Goal: Transaction & Acquisition: Purchase product/service

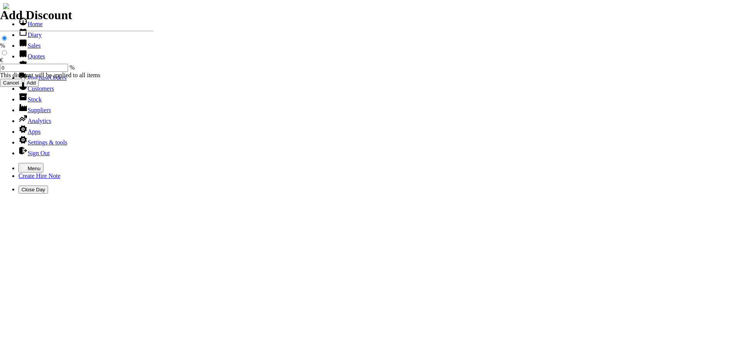
select select "HO"
click at [22, 164] on icon "button" at bounding box center [25, 167] width 6 height 6
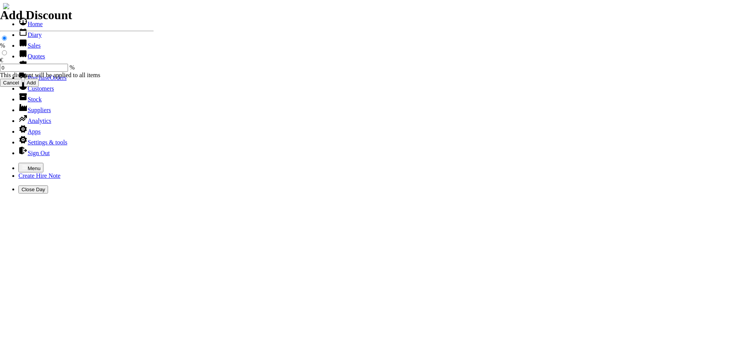
click at [30, 92] on link "Customers" at bounding box center [35, 88] width 35 height 7
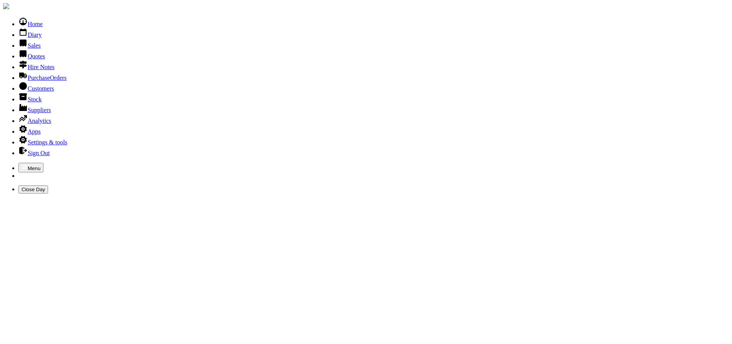
type input "HILLBILLY"
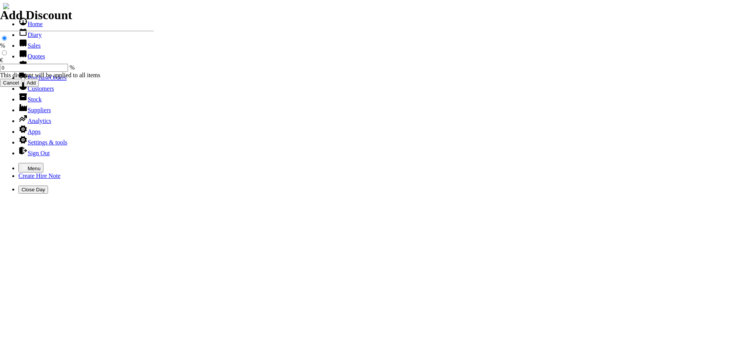
select select "HO"
select select "3"
select select "HO"
click at [22, 164] on icon "button" at bounding box center [25, 167] width 6 height 6
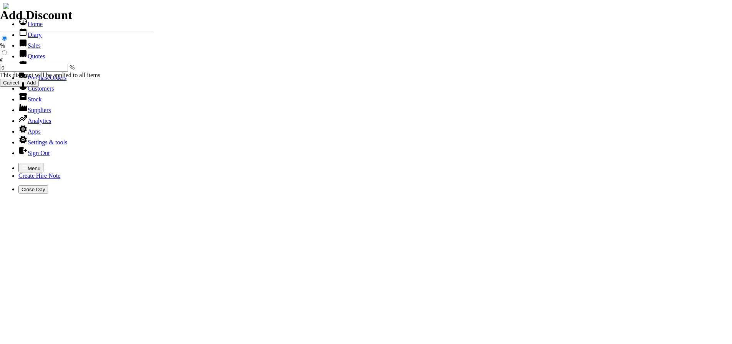
click at [32, 70] on link "Hire Notes" at bounding box center [36, 67] width 36 height 7
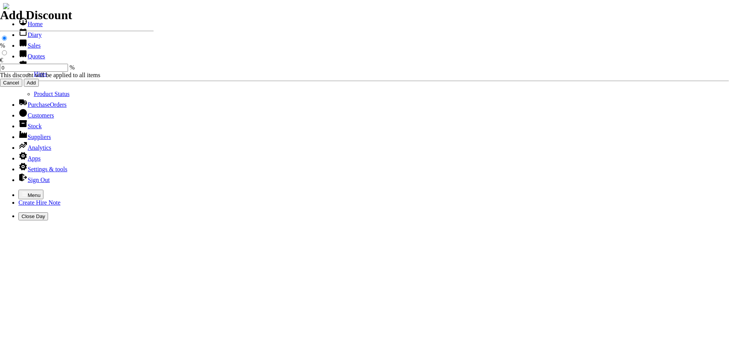
click at [34, 77] on link "Hires" at bounding box center [40, 74] width 13 height 7
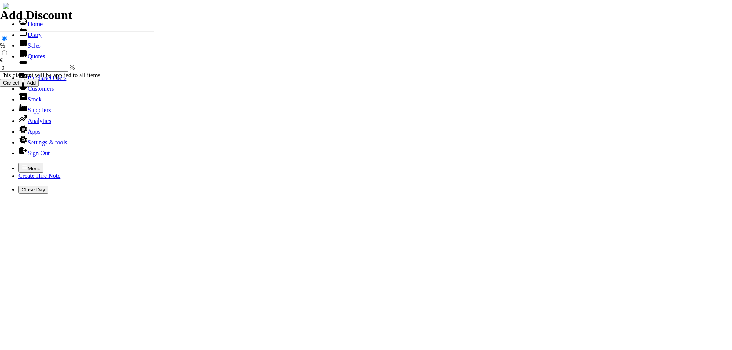
select select "HO"
click at [22, 164] on icon "button" at bounding box center [25, 167] width 6 height 6
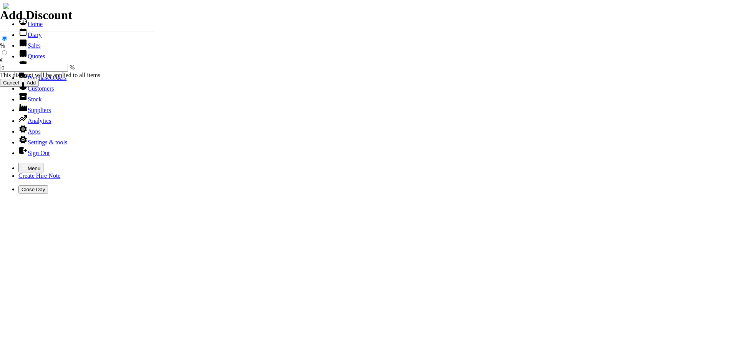
click at [31, 70] on link "Hire Notes" at bounding box center [36, 67] width 36 height 7
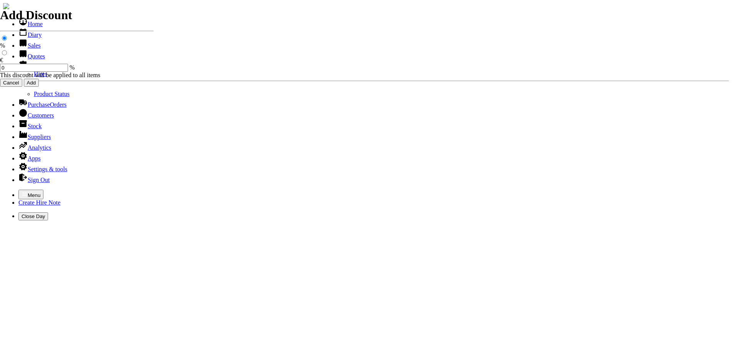
click at [34, 77] on link "Hires" at bounding box center [40, 74] width 13 height 7
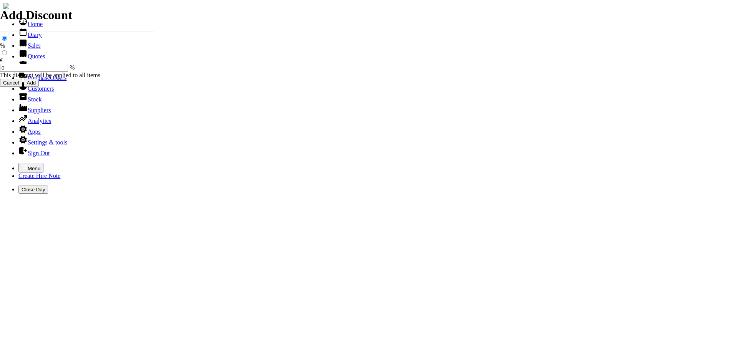
type input "MANNY"
type input "C"
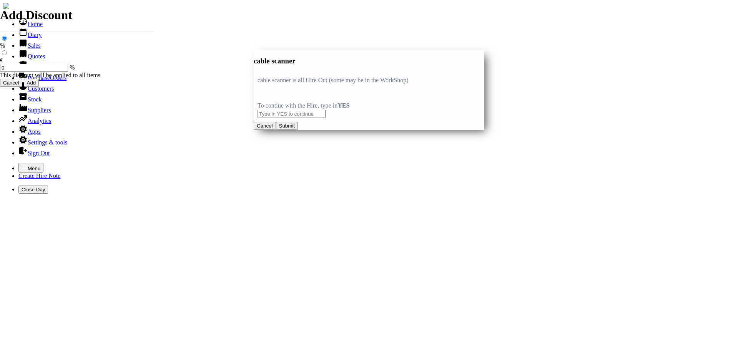
type input "cable scanner"
click at [274, 113] on input "text" at bounding box center [292, 114] width 68 height 8
type input "YES"
click at [298, 130] on button "Submit" at bounding box center [287, 126] width 22 height 8
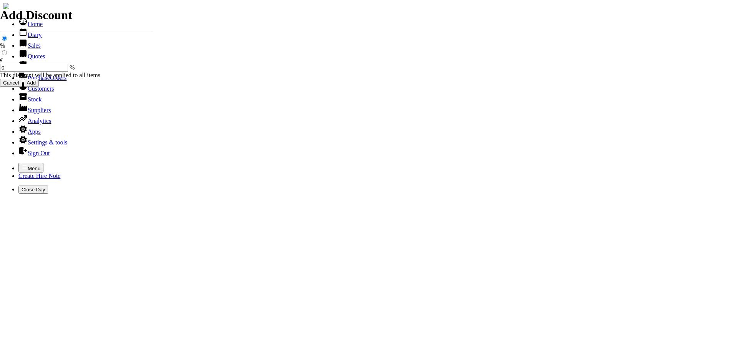
type input "25.00"
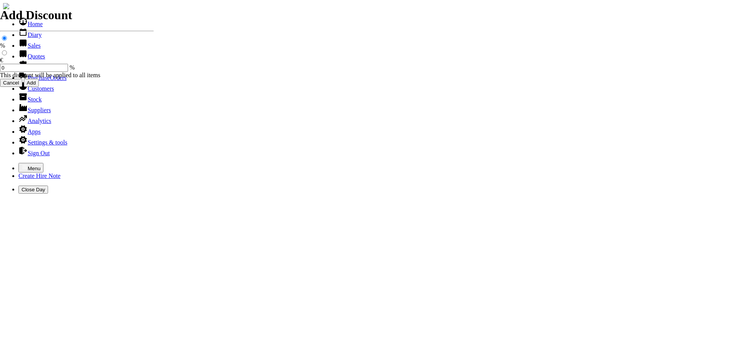
type input "[DATE]"
type input "440000719"
type input "Manny Stynes"
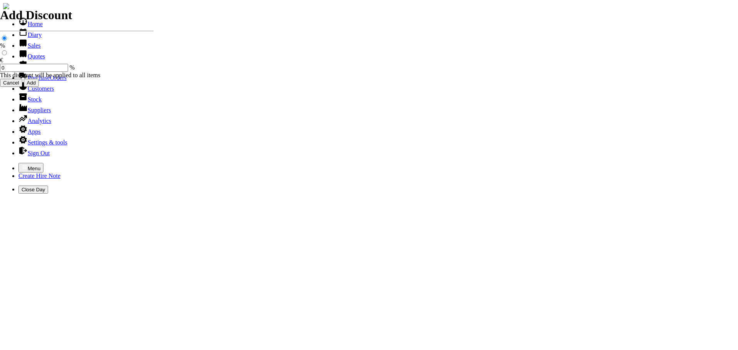
select select "HO"
click at [22, 165] on icon "button" at bounding box center [24, 166] width 5 height 3
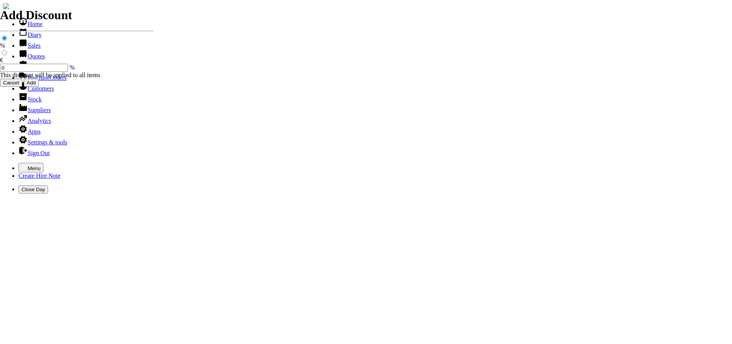
click at [26, 70] on link "Hire Notes" at bounding box center [36, 67] width 36 height 7
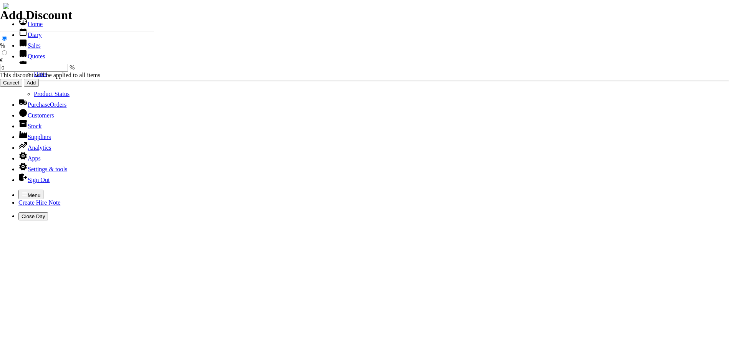
click at [34, 77] on link "Hires" at bounding box center [40, 74] width 13 height 7
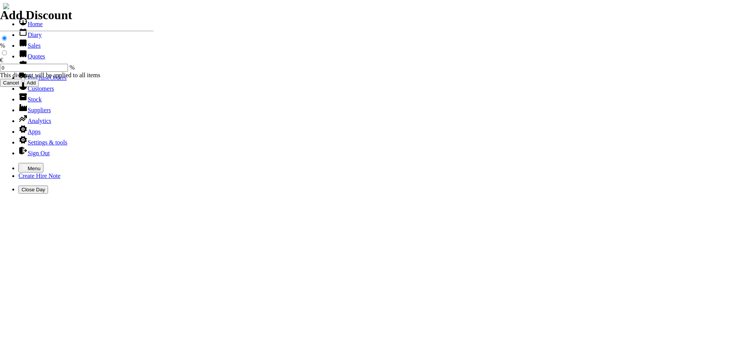
select select "HO"
click at [22, 164] on icon "button" at bounding box center [25, 167] width 6 height 6
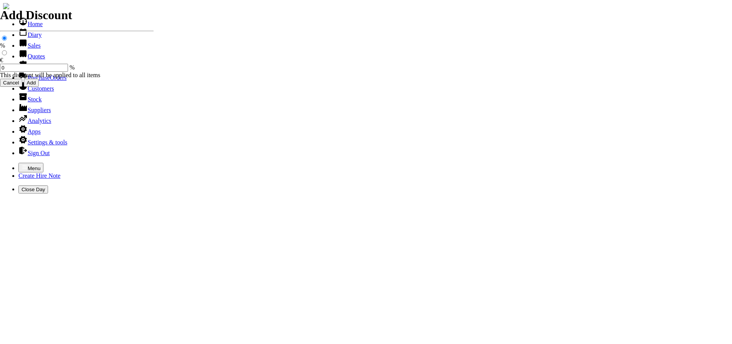
click at [23, 49] on link "Sales" at bounding box center [29, 45] width 22 height 7
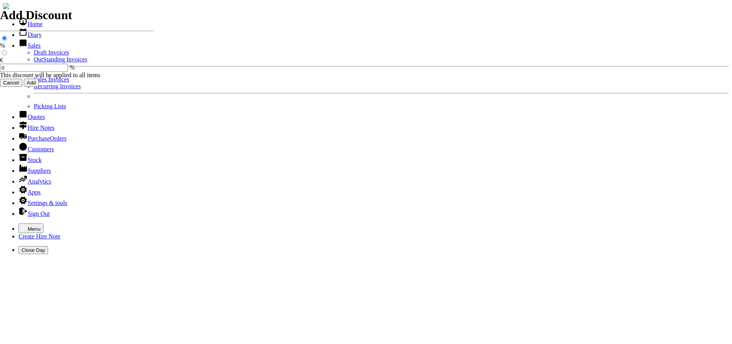
click link "Sales Invoices"
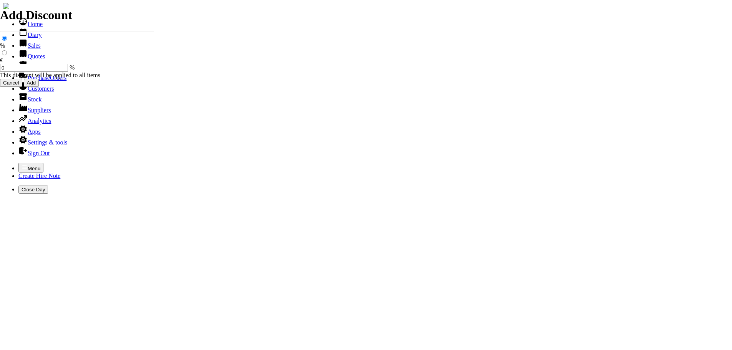
select select "HO"
type input "HILL"
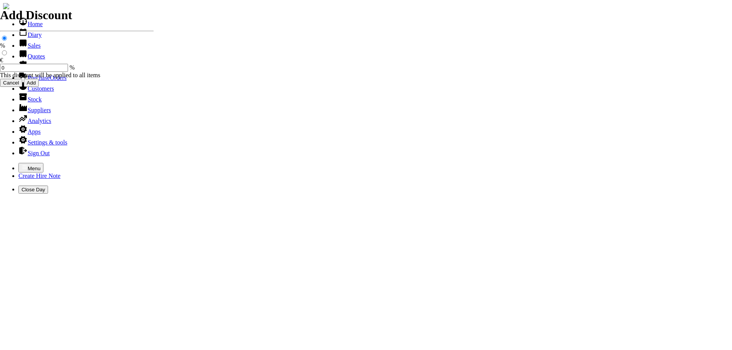
type input "joe"
type input "equipment sales"
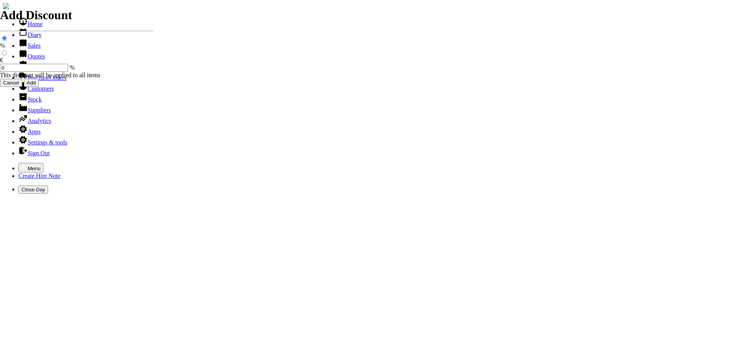
type input "e"
type input "SPARE BATTERY FOR HAND CHAINSAW ( CRAMER )"
type input "195.00"
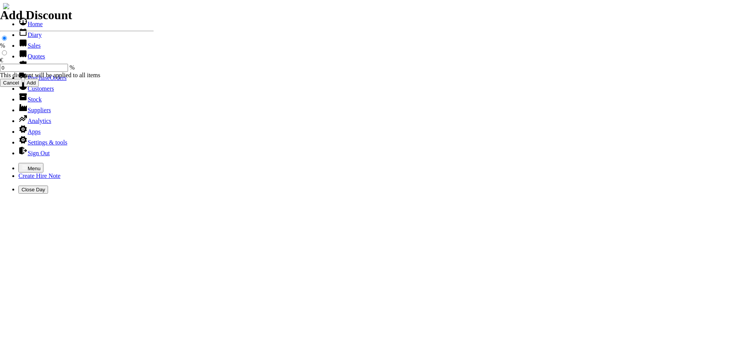
type input "101455"
type input "hillbillyhire@gmail.com"
type input "Joe Miley"
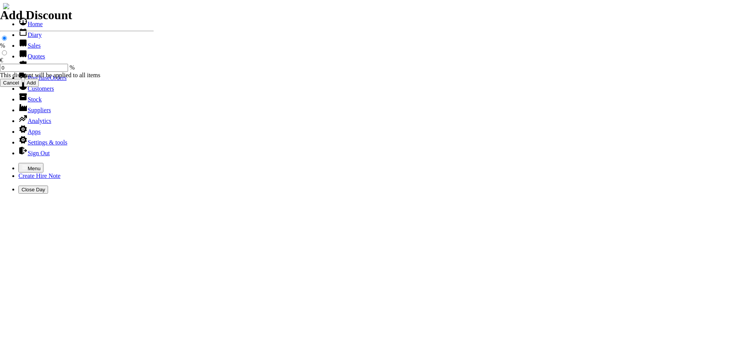
select select "HO"
